Goal: Transaction & Acquisition: Purchase product/service

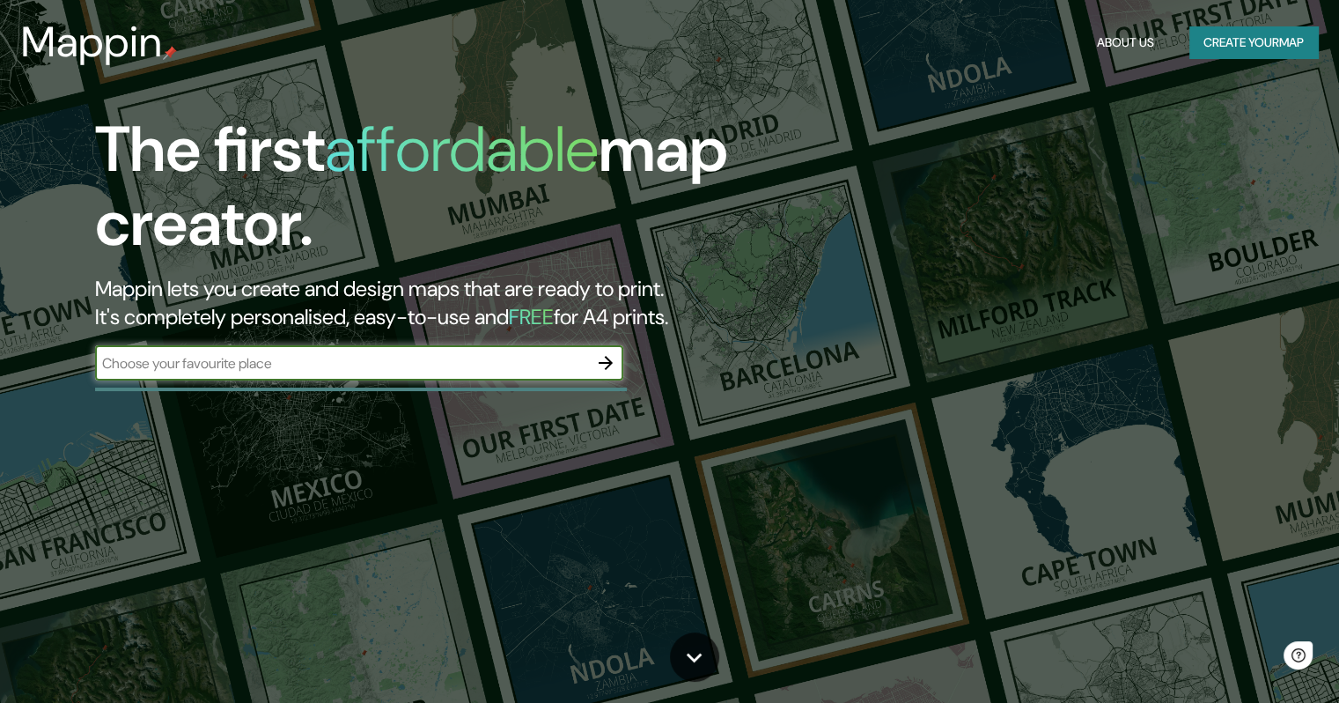
drag, startPoint x: 534, startPoint y: 387, endPoint x: 534, endPoint y: 371, distance: 15.9
click at [534, 387] on div at bounding box center [361, 389] width 532 height 4
click at [532, 368] on input "text" at bounding box center [341, 363] width 493 height 20
click at [618, 354] on button "button" at bounding box center [605, 362] width 35 height 35
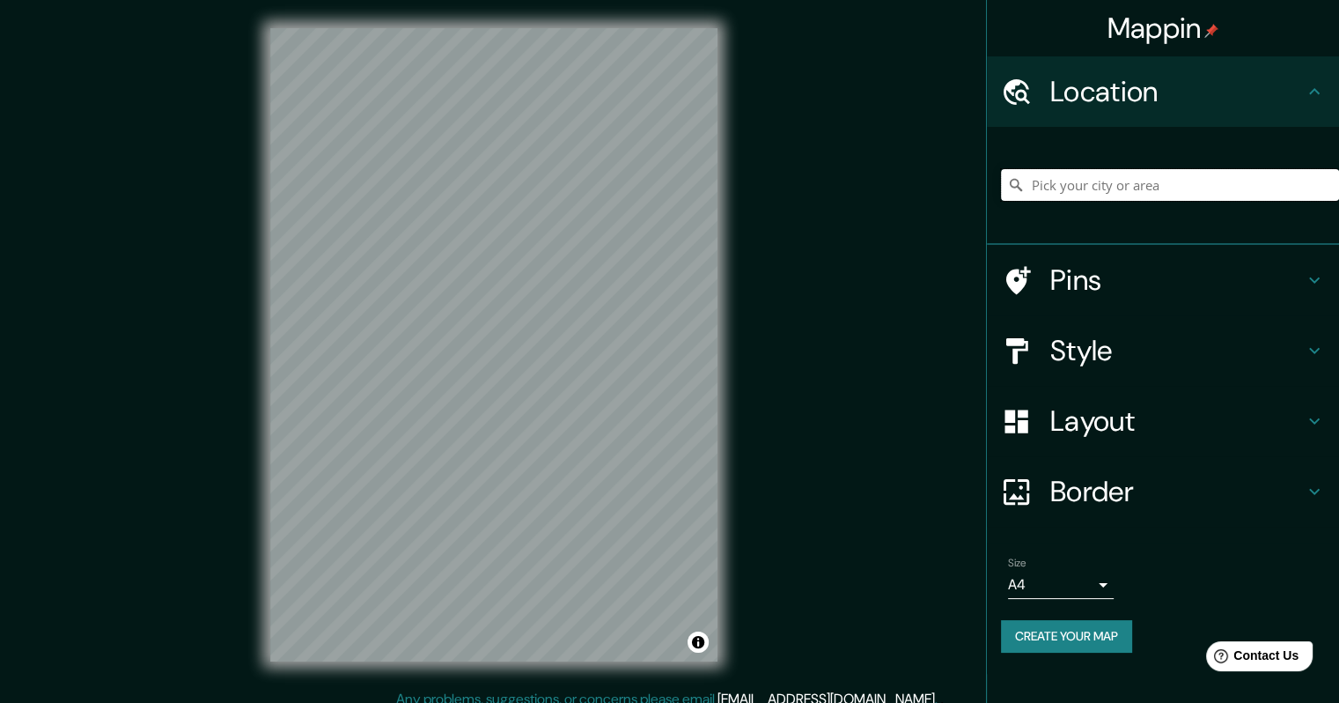
click at [1111, 192] on input "Pick your city or area" at bounding box center [1170, 185] width 338 height 32
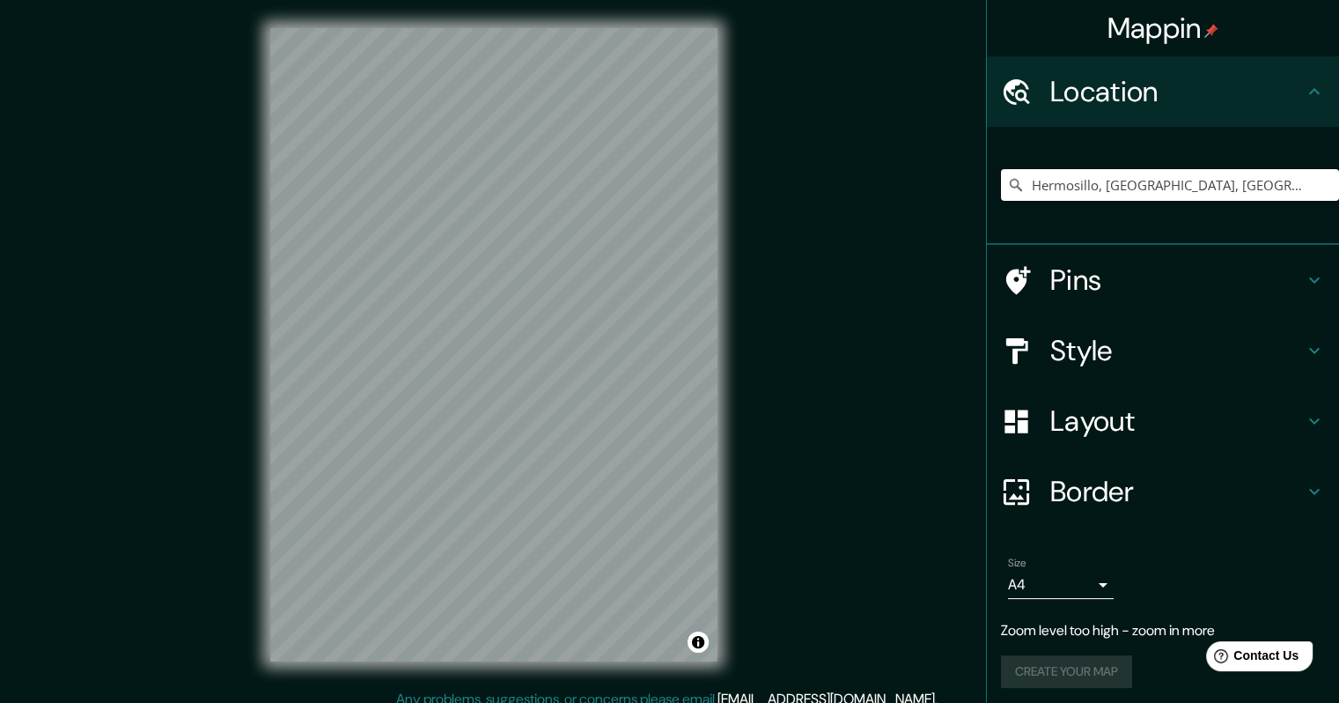
type input "Hermosillo, [GEOGRAPHIC_DATA], [GEOGRAPHIC_DATA]"
click at [1065, 593] on body "Mappin Location [GEOGRAPHIC_DATA], [GEOGRAPHIC_DATA], [GEOGRAPHIC_DATA] [GEOGRA…" at bounding box center [669, 351] width 1339 height 703
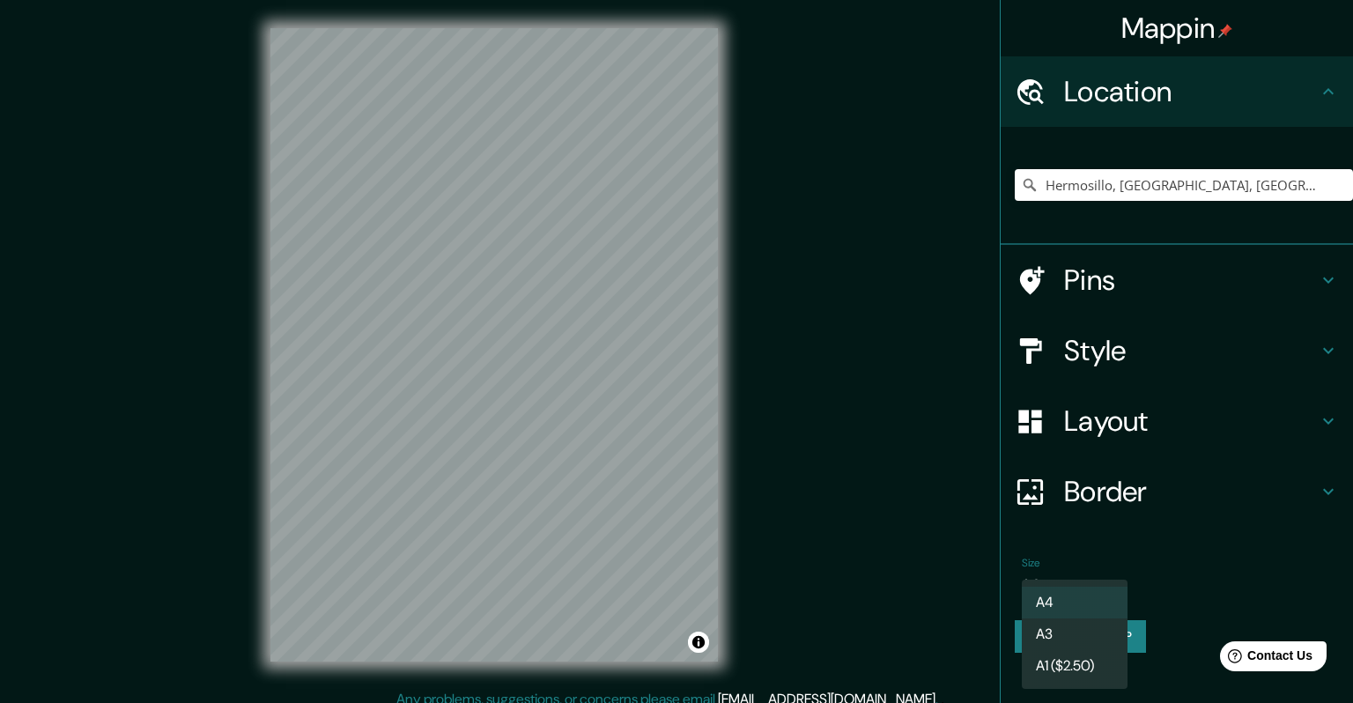
click at [1074, 641] on li "A3" at bounding box center [1075, 634] width 106 height 32
click at [1110, 583] on body "Mappin Location [GEOGRAPHIC_DATA], [GEOGRAPHIC_DATA], [GEOGRAPHIC_DATA] [GEOGRA…" at bounding box center [676, 351] width 1353 height 703
click at [1084, 667] on li "A1 ($2.50)" at bounding box center [1075, 666] width 106 height 32
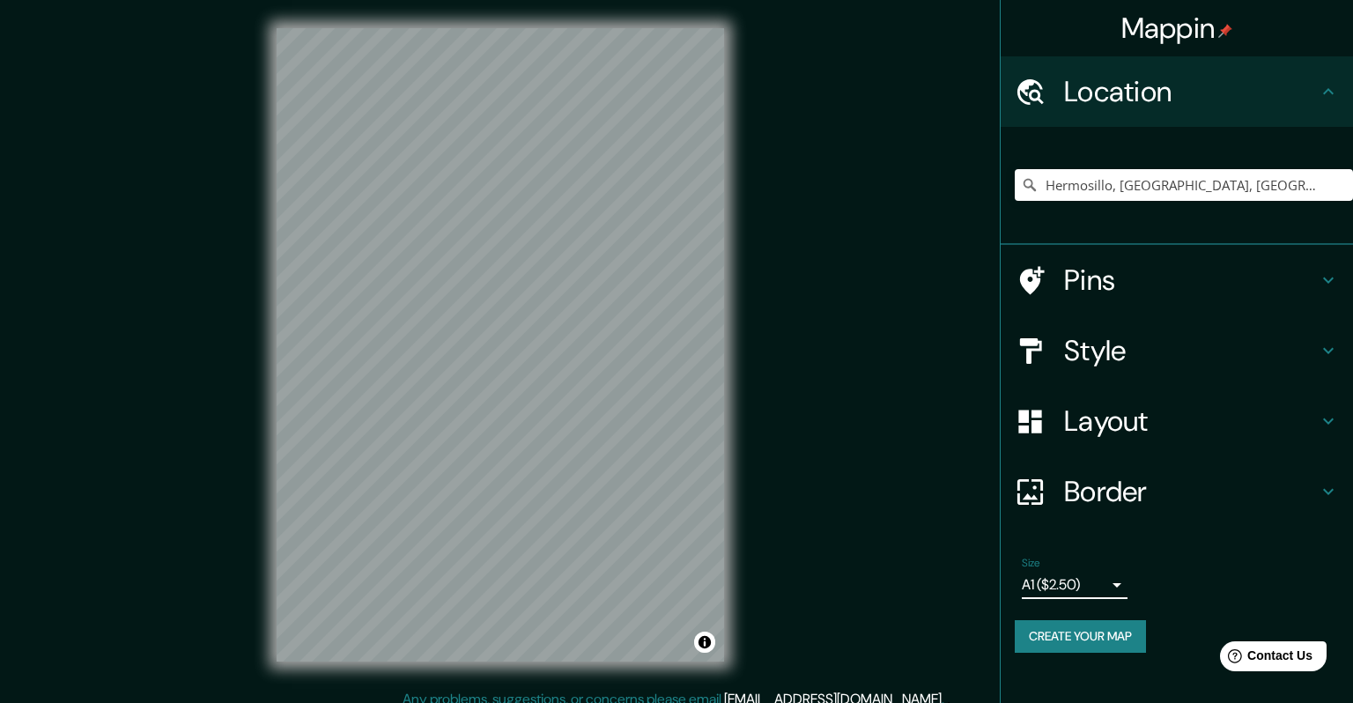
click at [1061, 580] on body "Mappin Location [GEOGRAPHIC_DATA], [GEOGRAPHIC_DATA], [GEOGRAPHIC_DATA] [GEOGRA…" at bounding box center [676, 351] width 1353 height 703
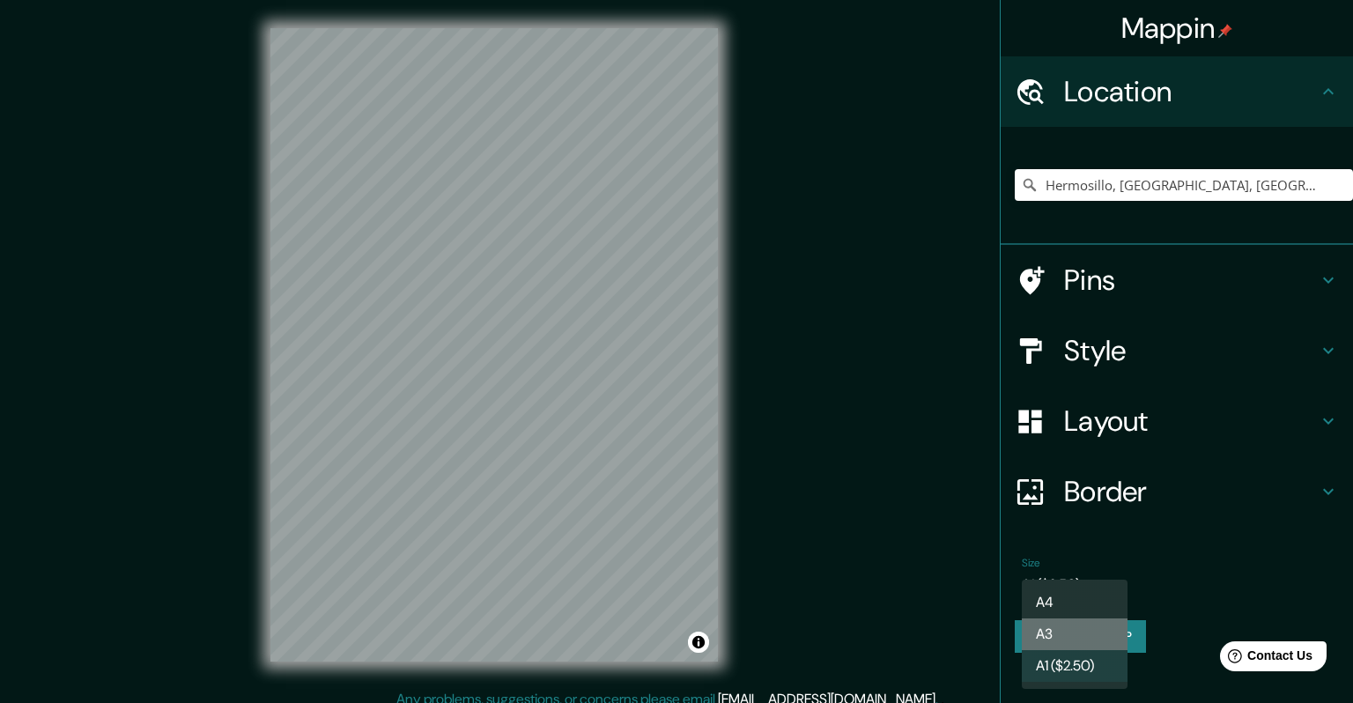
click at [1078, 625] on li "A3" at bounding box center [1075, 634] width 106 height 32
type input "a4"
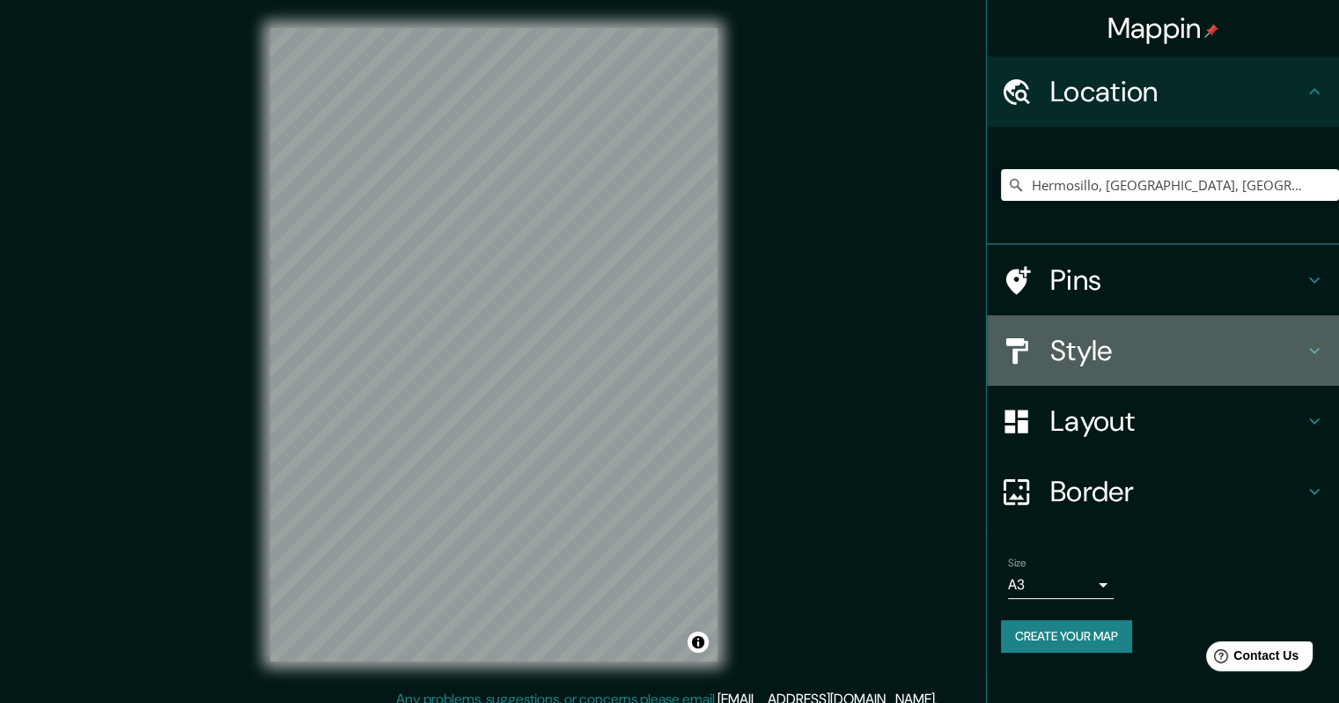
click at [1156, 347] on h4 "Style" at bounding box center [1178, 350] width 254 height 35
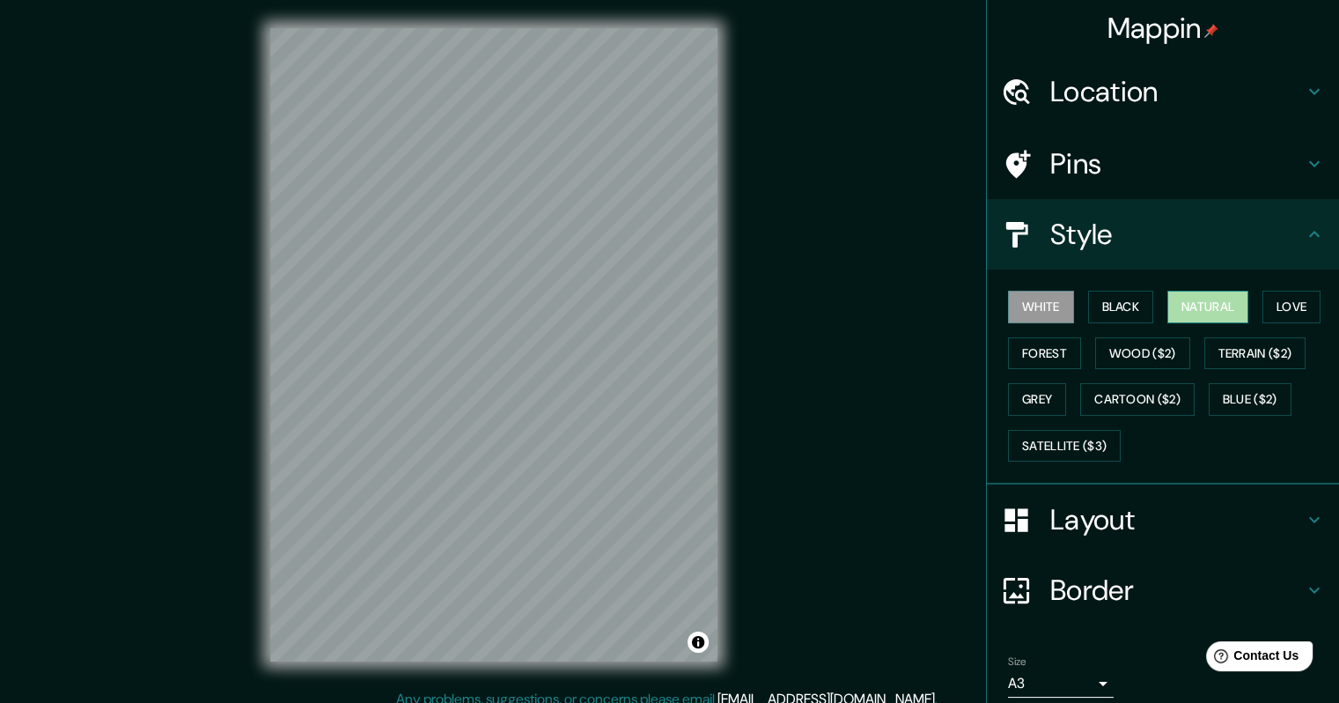
click at [1191, 306] on button "Natural" at bounding box center [1208, 307] width 81 height 33
click at [833, 325] on div "Mappin Location [GEOGRAPHIC_DATA], [GEOGRAPHIC_DATA], [GEOGRAPHIC_DATA] [GEOGRA…" at bounding box center [669, 358] width 1339 height 717
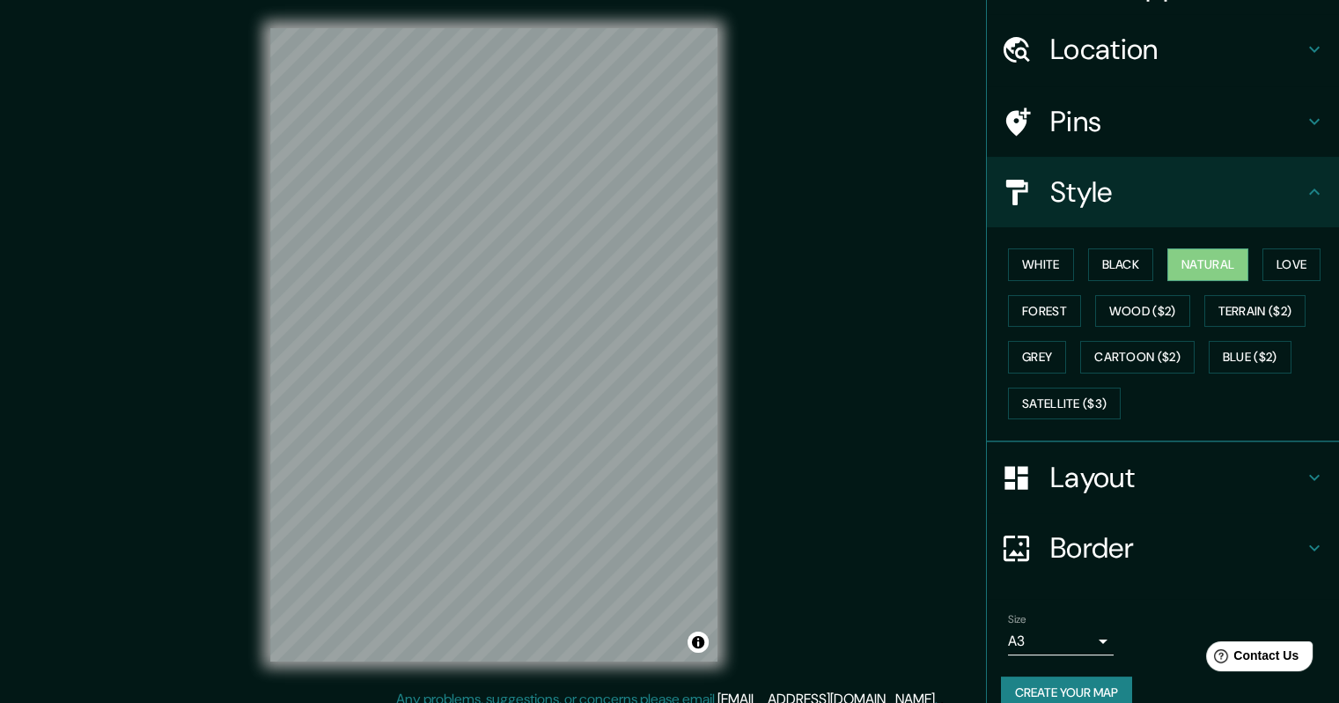
scroll to position [66, 0]
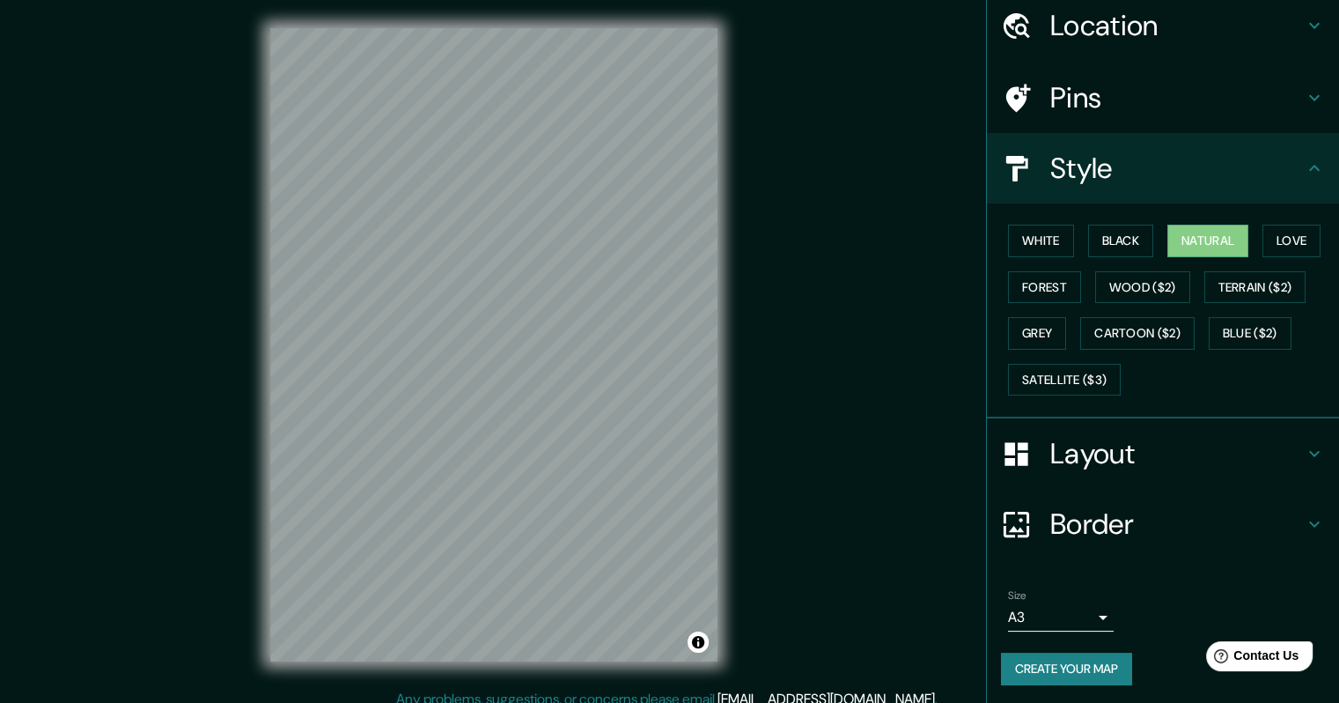
click at [1042, 669] on button "Create your map" at bounding box center [1066, 669] width 131 height 33
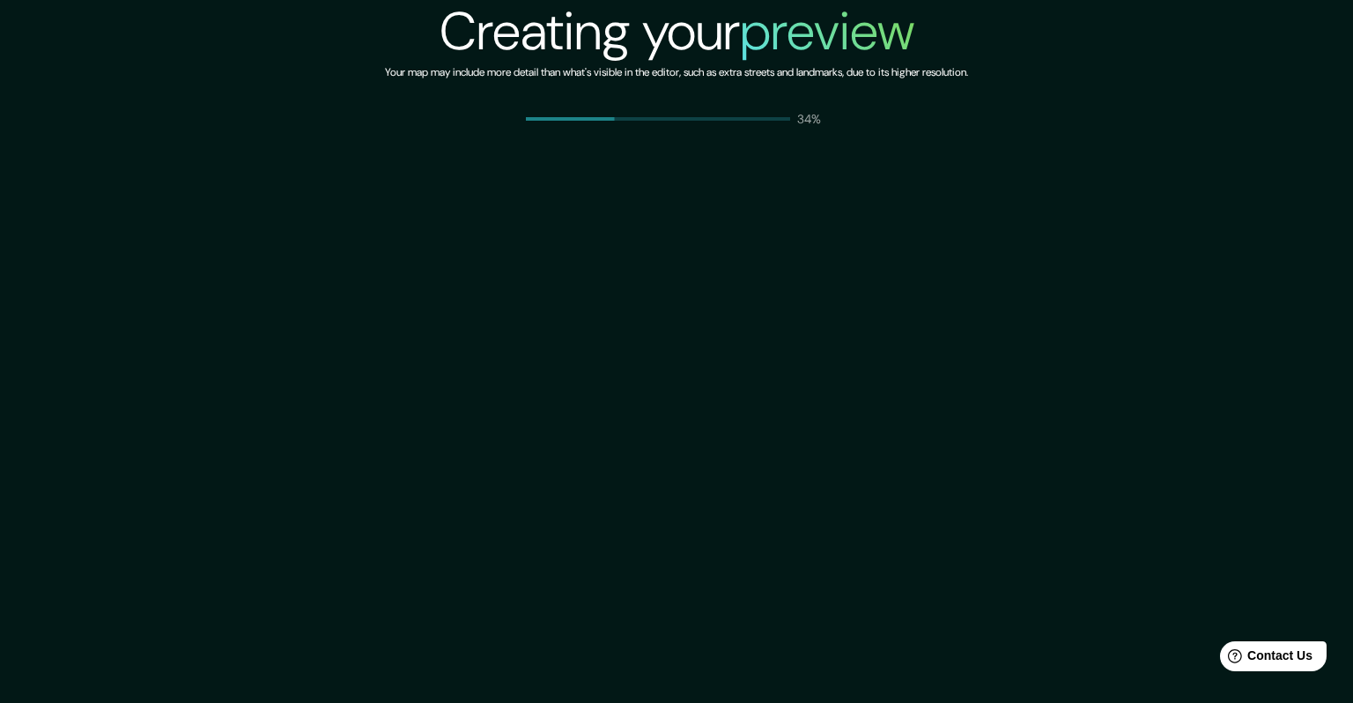
click at [619, 469] on div "Creating your preview Your map may include more detail than what's visible in t…" at bounding box center [676, 351] width 1353 height 703
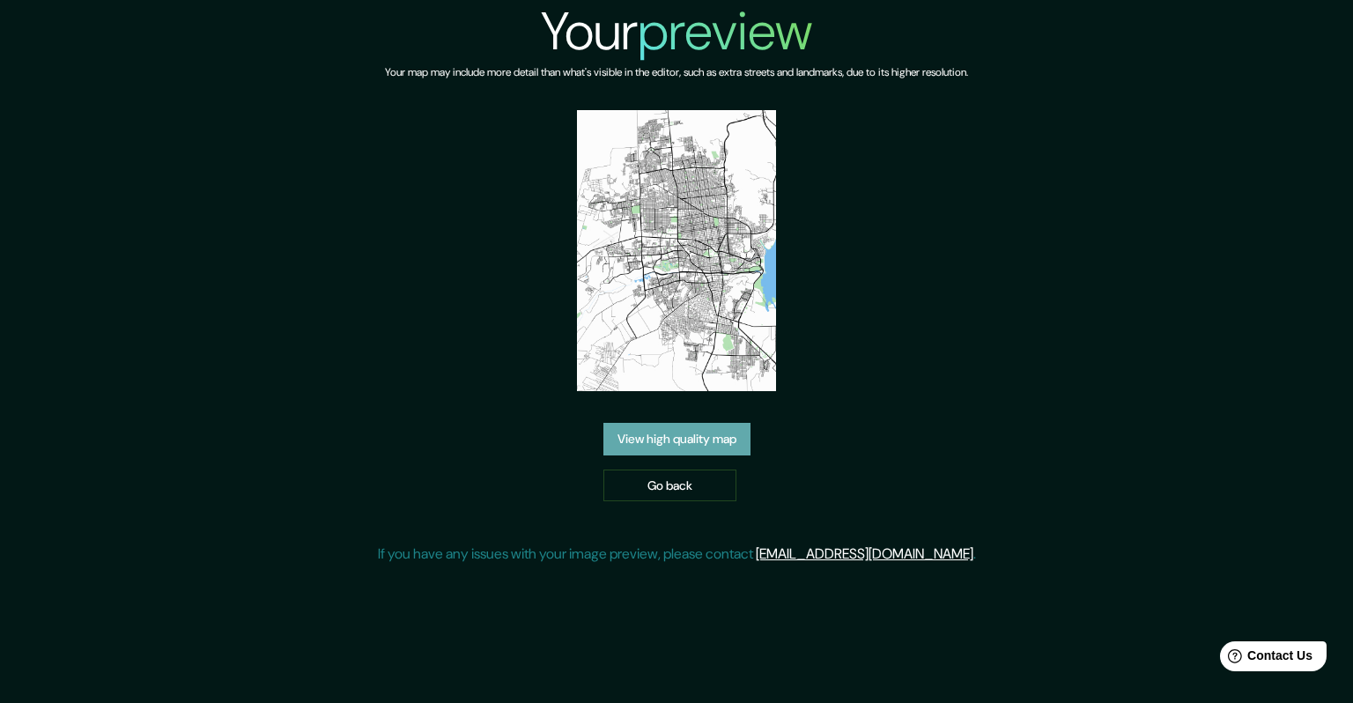
click at [719, 442] on link "View high quality map" at bounding box center [676, 439] width 147 height 33
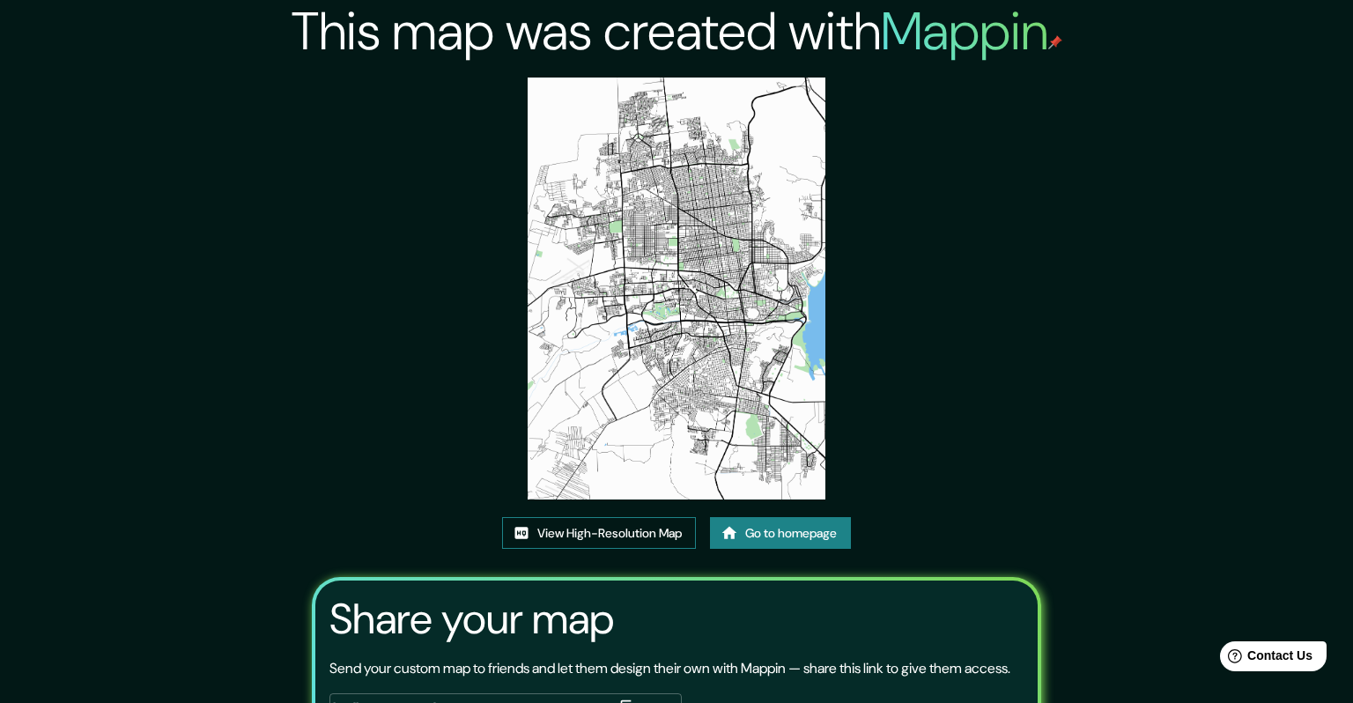
click at [655, 517] on link "View High-Resolution Map" at bounding box center [599, 533] width 194 height 33
